Goal: Task Accomplishment & Management: Complete application form

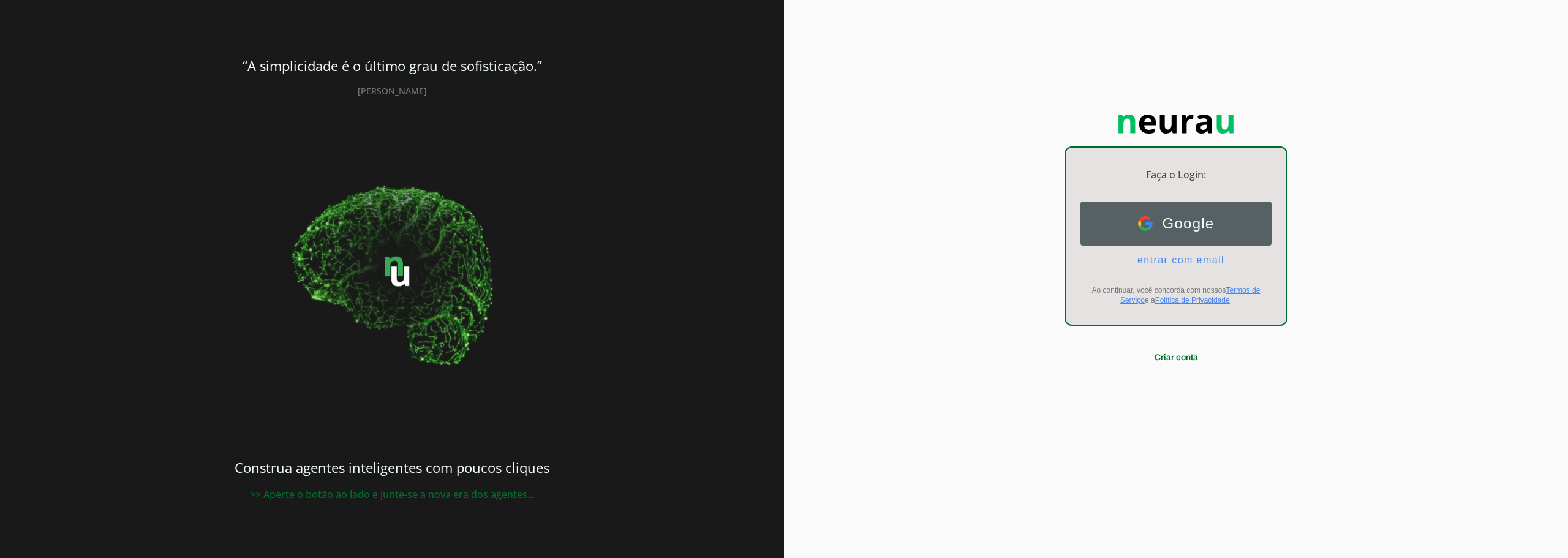
click at [1166, 217] on span "Google" at bounding box center [1183, 223] width 62 height 17
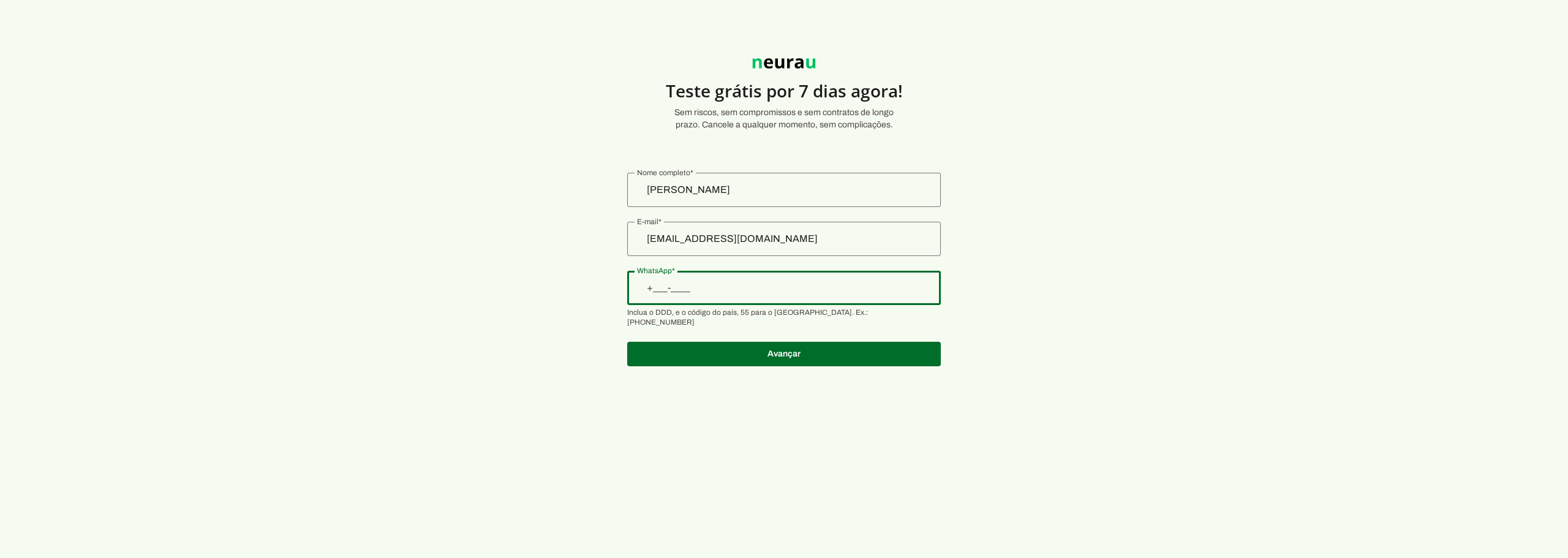
click at [748, 290] on input "WhatsApp" at bounding box center [784, 288] width 294 height 15
click at [1078, 289] on section "Teste grátis por 7 dias agora! Sem riscos, sem compromissos e sem contratos de …" at bounding box center [784, 205] width 1568 height 352
